Goal: Complete application form: Complete application form

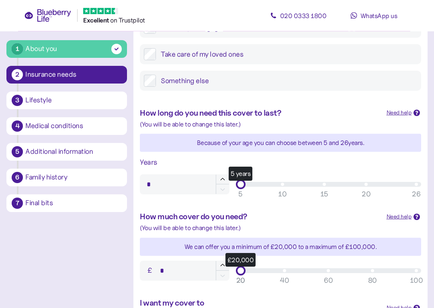
scroll to position [164, 0]
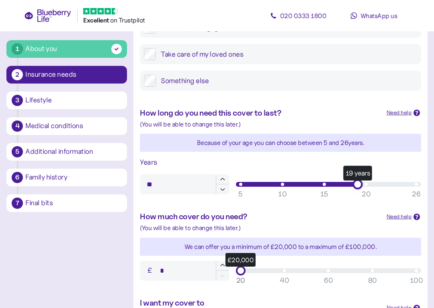
type input "**"
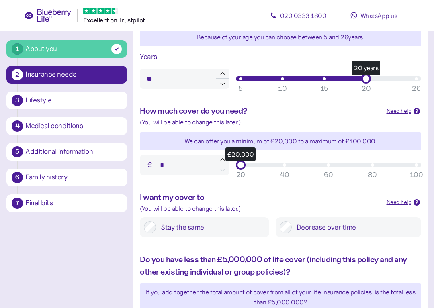
scroll to position [284, 0]
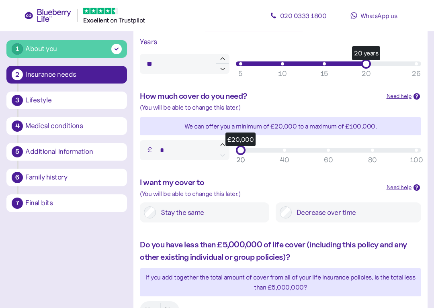
click at [182, 149] on input "*" at bounding box center [185, 151] width 90 height 20
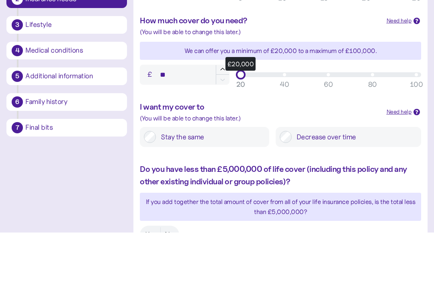
type input "*"
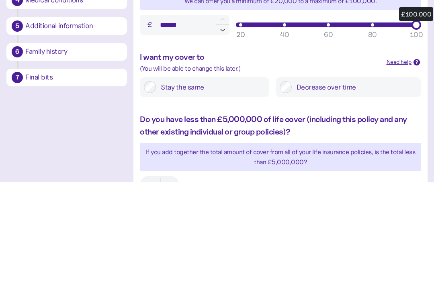
type input "*******"
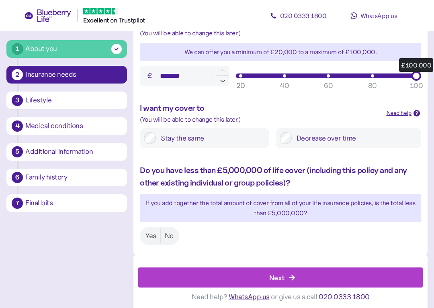
click at [147, 232] on label "Yes" at bounding box center [151, 236] width 19 height 15
click at [302, 271] on div "Next" at bounding box center [282, 277] width 267 height 19
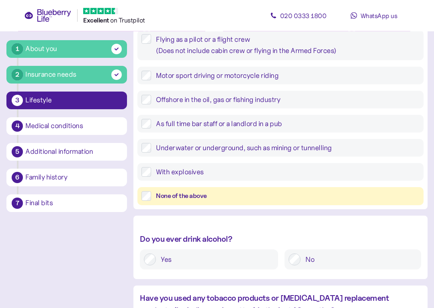
scroll to position [210, 0]
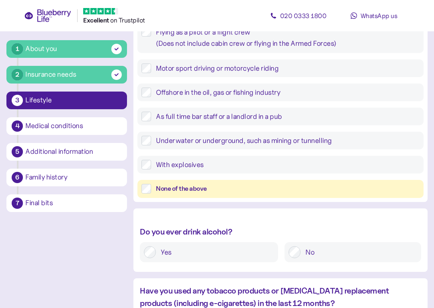
click at [301, 250] on label "No" at bounding box center [359, 252] width 117 height 12
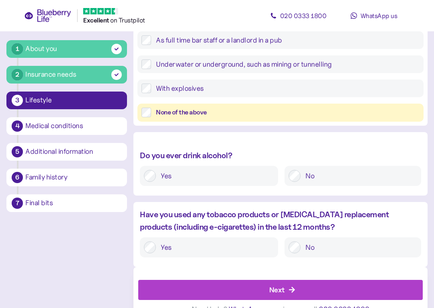
scroll to position [301, 0]
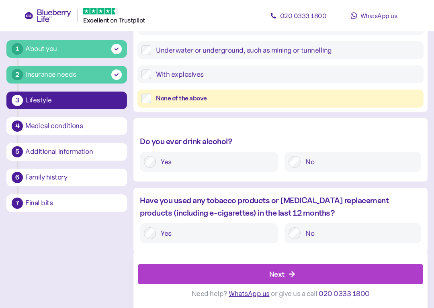
click at [304, 277] on div "Next" at bounding box center [282, 274] width 267 height 19
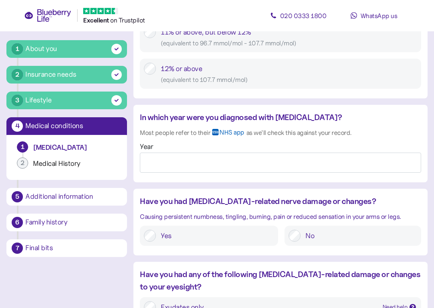
scroll to position [605, 0]
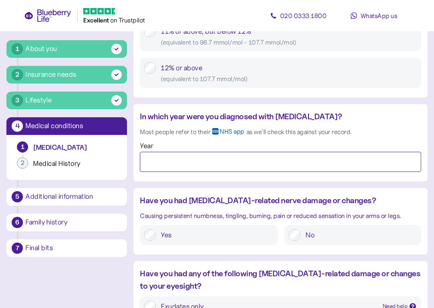
click at [216, 164] on input "Year" at bounding box center [280, 162] width 281 height 20
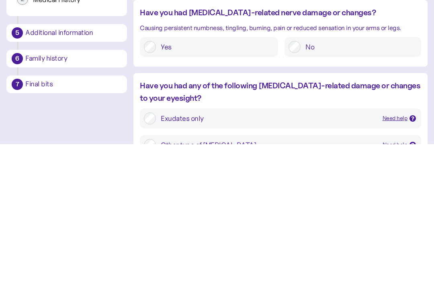
type input "****"
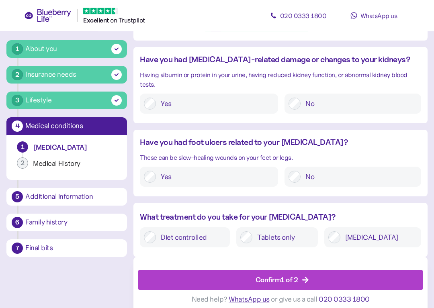
scroll to position [944, 0]
click at [264, 232] on label "Tablets only" at bounding box center [284, 238] width 62 height 12
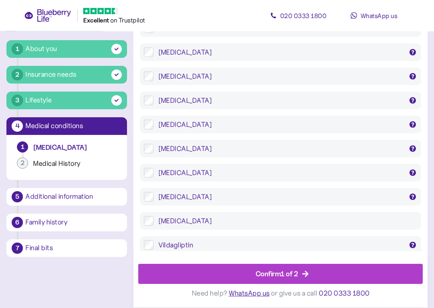
scroll to position [1622, 0]
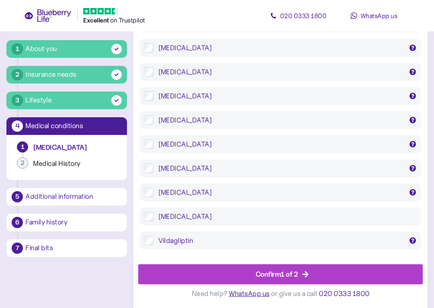
click at [159, 67] on div "[MEDICAL_DATA]" at bounding box center [280, 72] width 245 height 10
click at [154, 164] on label "[MEDICAL_DATA] [MEDICAL_DATA], [MEDICAL_DATA], [MEDICAL_DATA] Accord" at bounding box center [286, 169] width 264 height 10
click at [156, 115] on label "[MEDICAL_DATA] Lyxumia, Suliqua" at bounding box center [286, 120] width 264 height 10
click at [154, 67] on label "[MEDICAL_DATA] [MEDICAL_DATA]" at bounding box center [286, 72] width 264 height 10
click at [155, 115] on label "[MEDICAL_DATA] Lyxumia, Suliqua" at bounding box center [286, 120] width 264 height 10
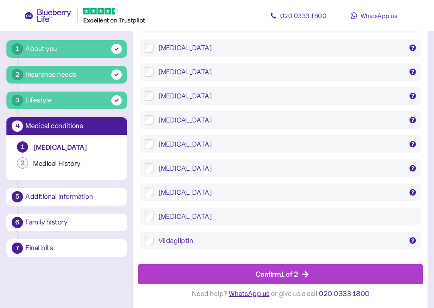
click at [328, 273] on div "Confirm 1 of 2" at bounding box center [282, 274] width 267 height 19
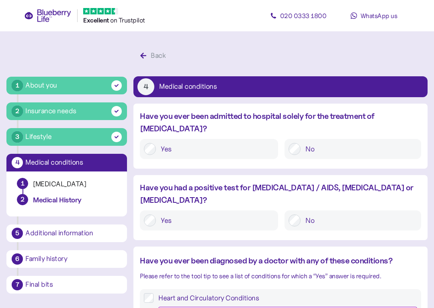
click at [288, 142] on div "No" at bounding box center [353, 149] width 137 height 20
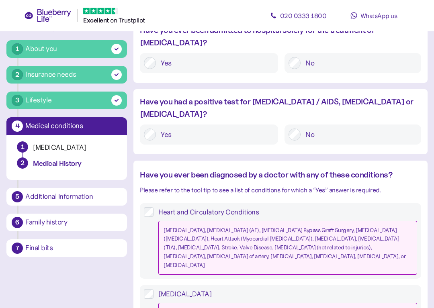
scroll to position [90, 0]
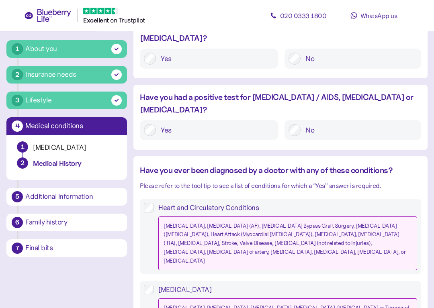
click at [155, 203] on label "Heart and Circulatory Conditions [MEDICAL_DATA], [MEDICAL_DATA] (AF), [MEDICAL_…" at bounding box center [286, 237] width 264 height 68
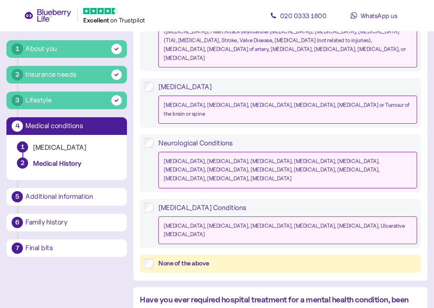
scroll to position [308, 0]
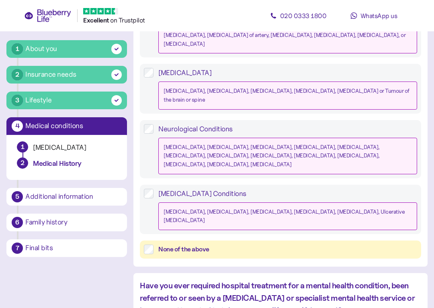
click at [150, 124] on div "Neurological Conditions [MEDICAL_DATA], [MEDICAL_DATA], [MEDICAL_DATA], [MEDICA…" at bounding box center [280, 149] width 273 height 50
click at [156, 245] on label "None of the above" at bounding box center [286, 250] width 264 height 10
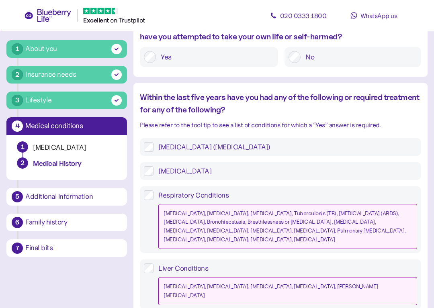
scroll to position [582, 0]
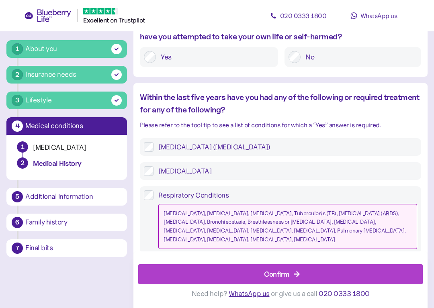
click at [155, 166] on label "[MEDICAL_DATA]" at bounding box center [286, 171] width 264 height 10
click at [154, 191] on label "Respiratory Conditions [MEDICAL_DATA], [MEDICAL_DATA], [MEDICAL_DATA], Tubercul…" at bounding box center [286, 220] width 264 height 59
click at [289, 271] on div "Confirm" at bounding box center [276, 274] width 25 height 11
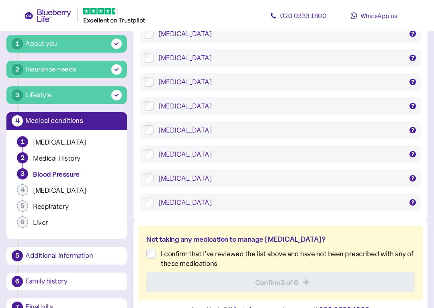
scroll to position [966, 0]
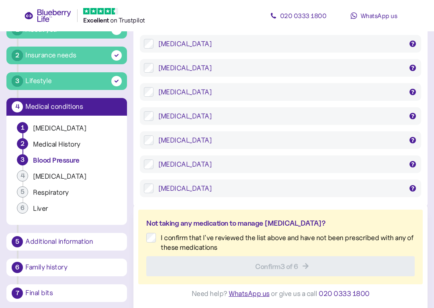
click at [156, 239] on label "I confirm that I've reviewed the list above and have not been prescribed with a…" at bounding box center [285, 242] width 259 height 19
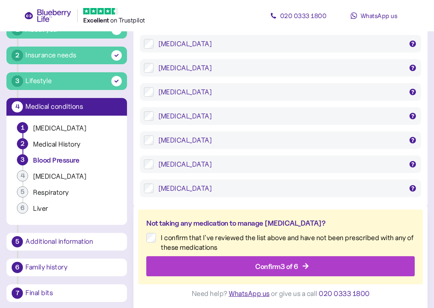
click at [296, 270] on div "Confirm 3 of 6" at bounding box center [276, 266] width 43 height 11
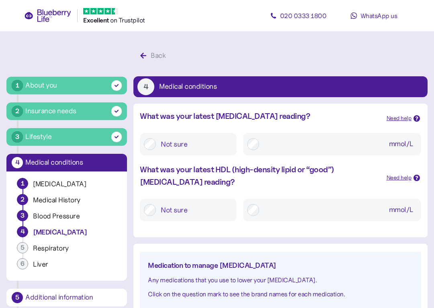
click at [297, 144] on input "mmol/L" at bounding box center [340, 144] width 153 height 14
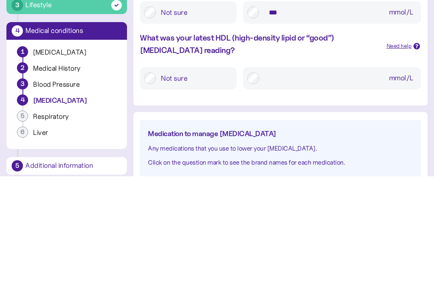
type input "***"
click at [275, 203] on input "mmol/L" at bounding box center [340, 210] width 153 height 14
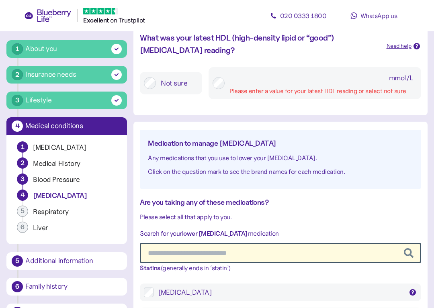
click at [278, 81] on input "mmol/L Please enter a value for your latest HDL reading or select not sure" at bounding box center [324, 78] width 188 height 14
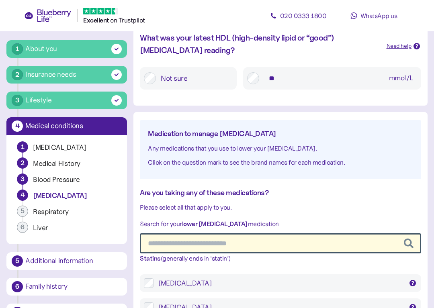
type input "*"
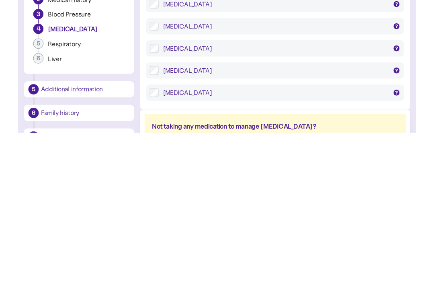
scroll to position [257, 0]
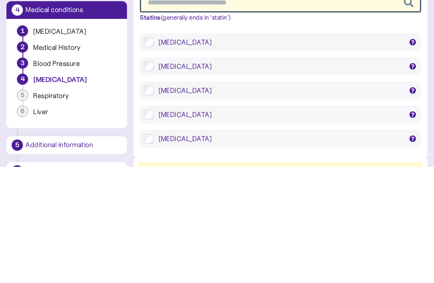
type input "***"
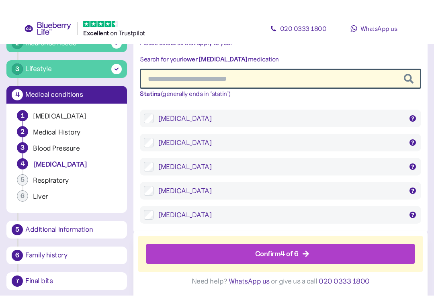
scroll to position [284, 0]
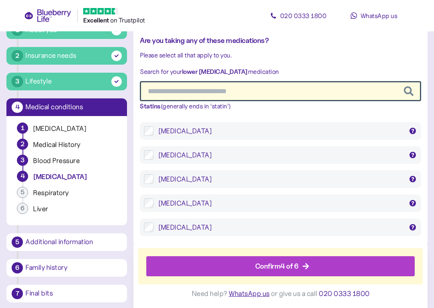
click at [299, 267] on div "Confirm 4 of 6" at bounding box center [276, 266] width 43 height 11
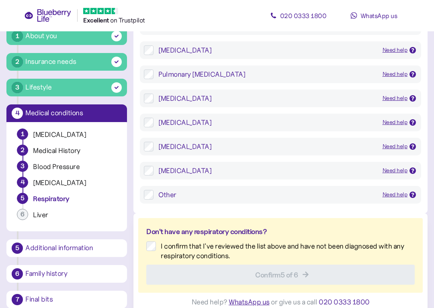
scroll to position [501, 0]
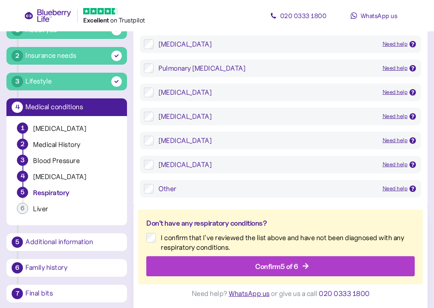
click at [293, 265] on div "Confirm 5 of 6" at bounding box center [276, 266] width 43 height 11
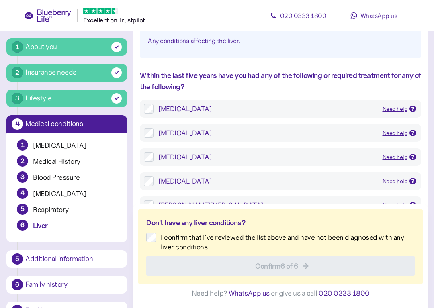
scroll to position [117, 0]
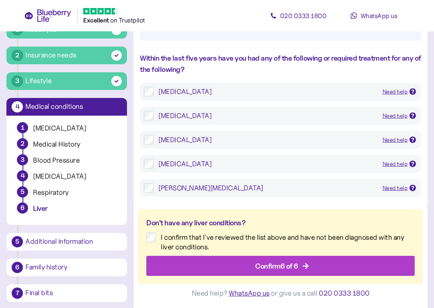
click at [304, 264] on icon "button" at bounding box center [305, 266] width 7 height 7
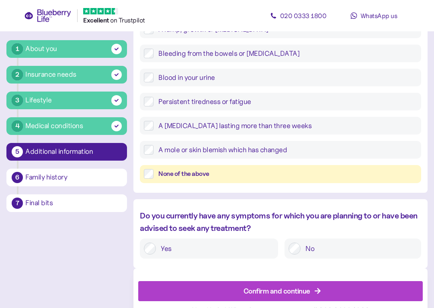
scroll to position [353, 0]
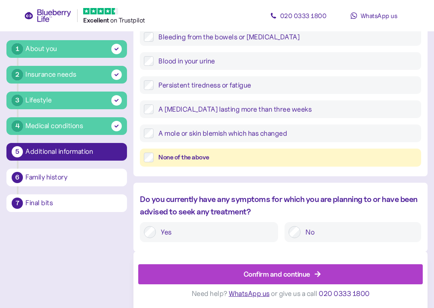
click at [310, 275] on div "Confirm and continue" at bounding box center [277, 274] width 67 height 11
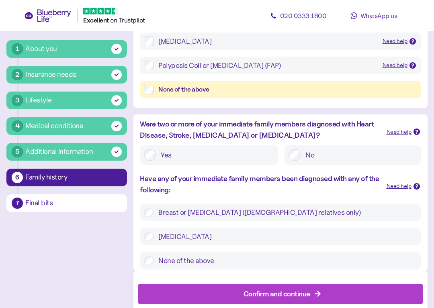
scroll to position [242, 0]
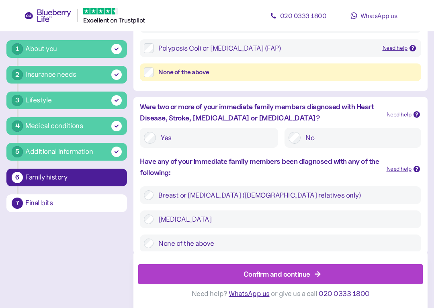
click at [298, 274] on div "Confirm and continue" at bounding box center [277, 274] width 67 height 11
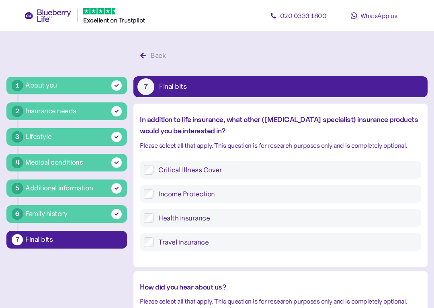
click at [156, 193] on label "Income Protection" at bounding box center [286, 194] width 264 height 10
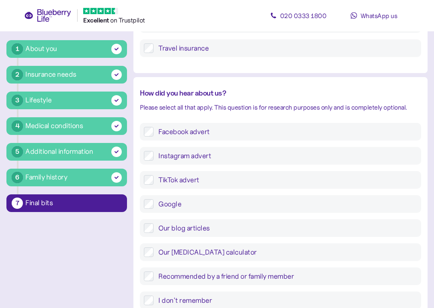
scroll to position [194, 0]
click at [154, 127] on label "Facebook advert" at bounding box center [286, 132] width 264 height 10
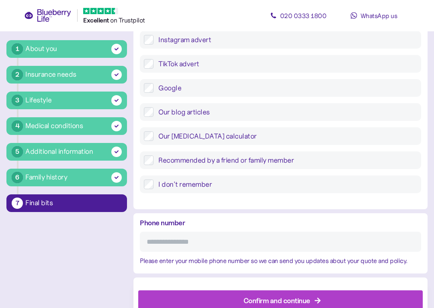
scroll to position [335, 0]
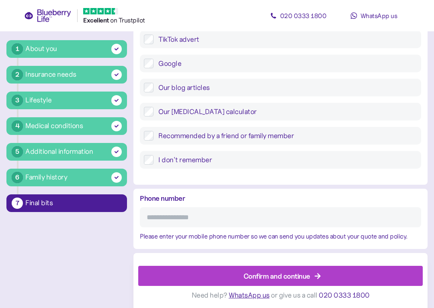
click at [262, 215] on input "Phone number" at bounding box center [280, 217] width 281 height 20
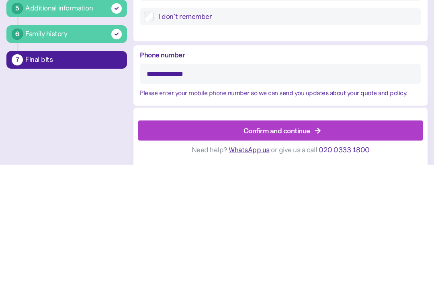
type input "**********"
click at [296, 269] on div "Confirm and continue" at bounding box center [277, 274] width 67 height 11
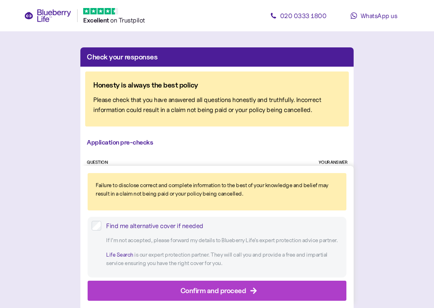
click at [236, 293] on div "Confirm and proceed" at bounding box center [214, 290] width 66 height 11
